Goal: Navigation & Orientation: Find specific page/section

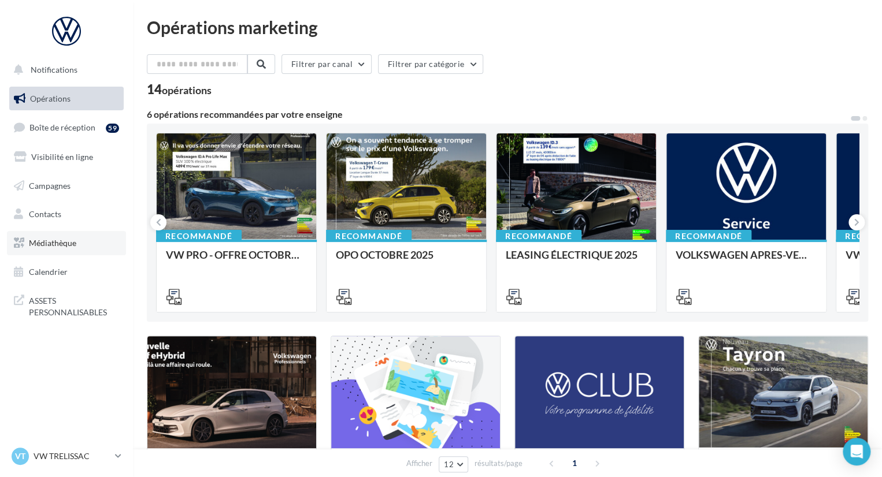
click at [74, 244] on span "Médiathèque" at bounding box center [52, 243] width 47 height 10
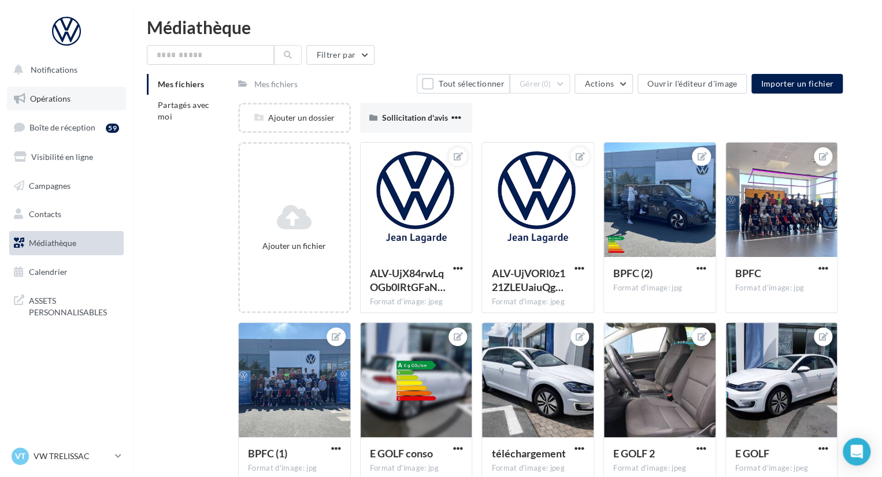
click at [81, 105] on link "Opérations" at bounding box center [66, 99] width 119 height 24
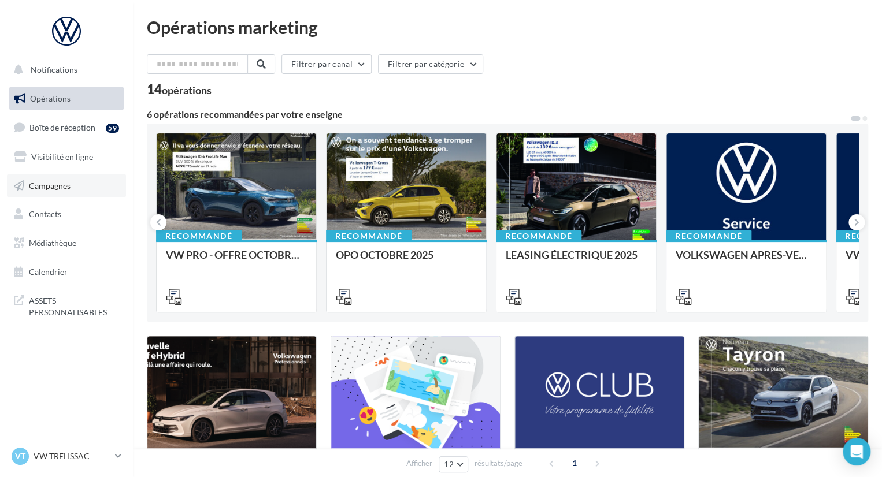
click at [77, 187] on link "Campagnes" at bounding box center [66, 186] width 119 height 24
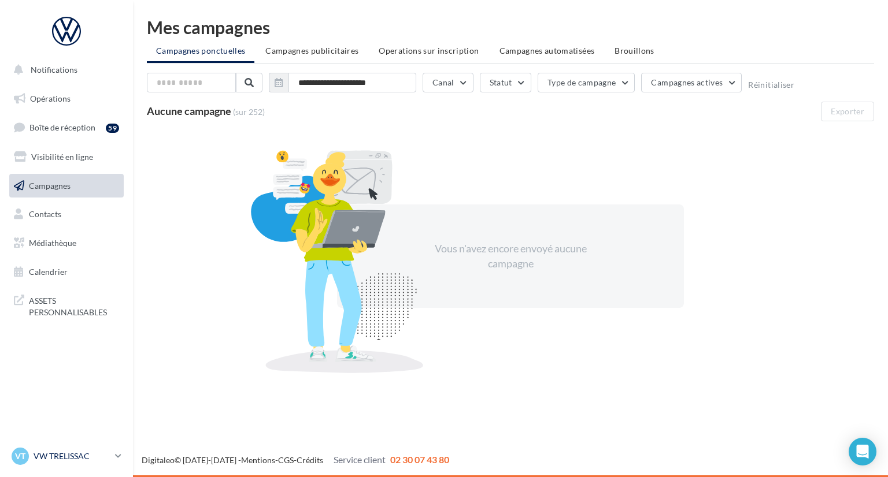
click at [111, 458] on link "VT VW TRELISSAC vw-tre-pau" at bounding box center [66, 457] width 114 height 22
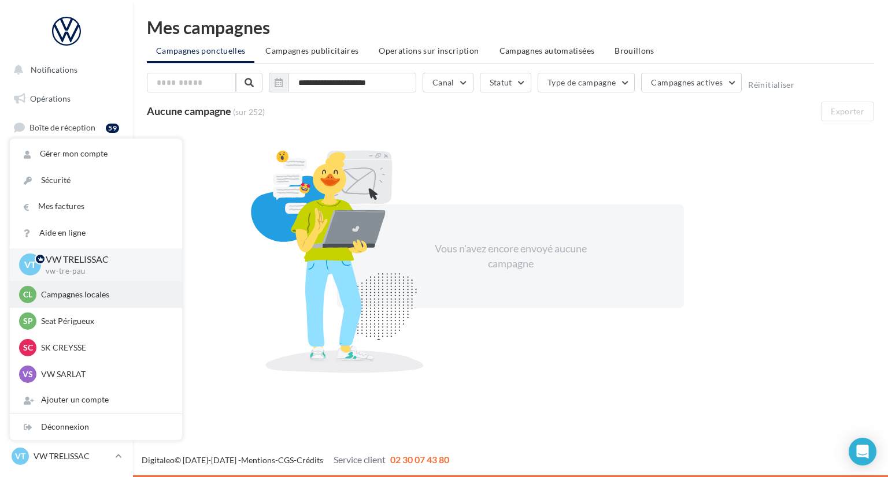
click at [95, 296] on p "Campagnes locales" at bounding box center [104, 295] width 127 height 12
